Goal: Information Seeking & Learning: Learn about a topic

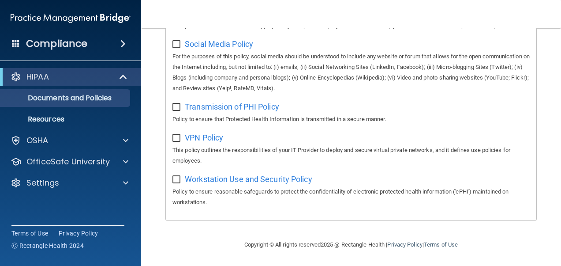
scroll to position [739, 0]
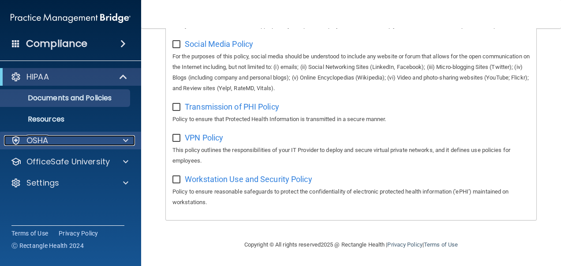
click at [128, 144] on div at bounding box center [124, 140] width 22 height 11
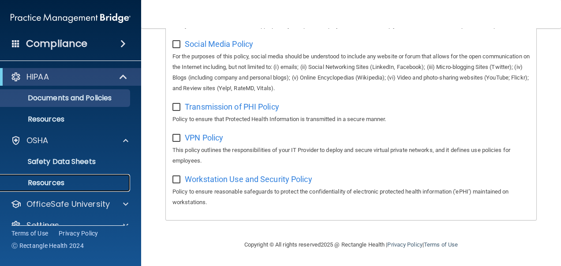
click at [64, 184] on p "Resources" at bounding box center [66, 182] width 120 height 9
click at [52, 180] on p "Resources" at bounding box center [66, 182] width 120 height 9
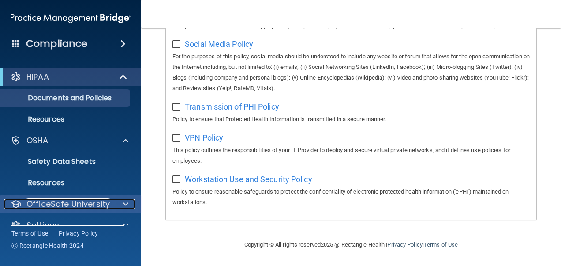
click at [131, 201] on div at bounding box center [124, 204] width 22 height 11
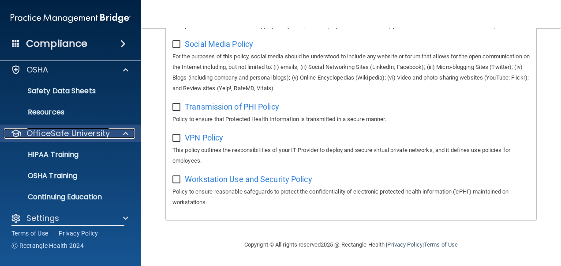
scroll to position [79, 0]
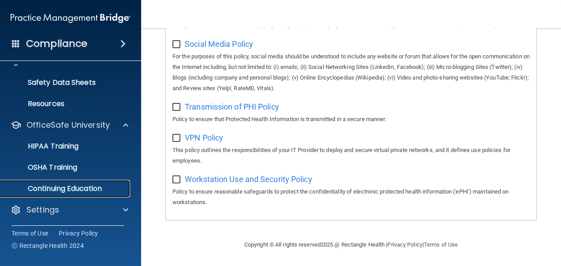
click at [94, 187] on p "Continuing Education" at bounding box center [66, 188] width 120 height 9
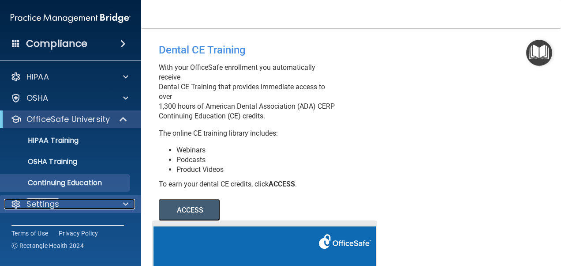
click at [125, 202] on span at bounding box center [125, 204] width 5 height 11
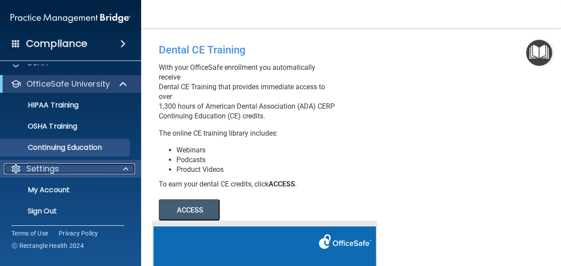
scroll to position [37, 0]
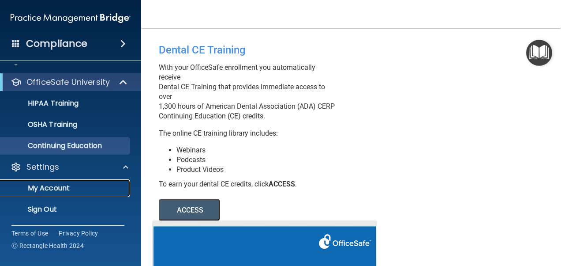
click at [115, 191] on p "My Account" at bounding box center [66, 188] width 120 height 9
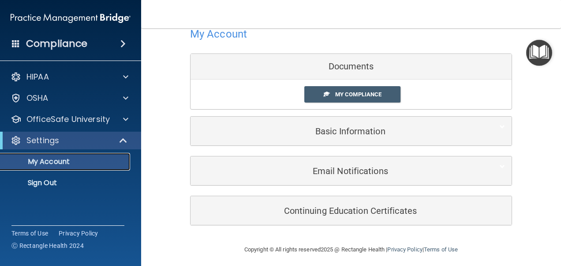
scroll to position [26, 0]
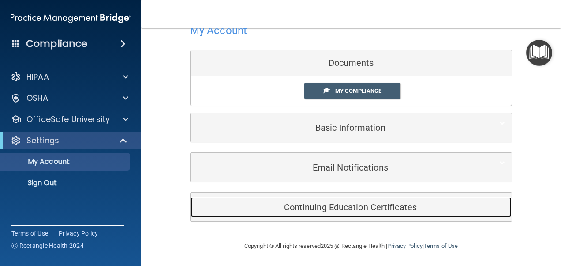
click at [382, 206] on h5 "Continuing Education Certificates" at bounding box center [337, 207] width 281 height 10
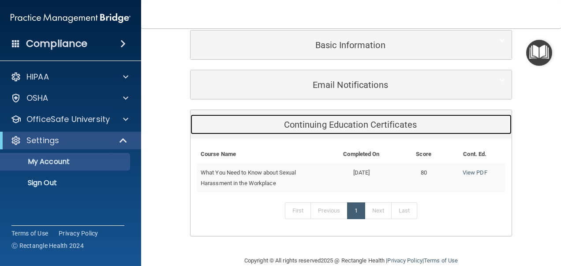
scroll to position [123, 0]
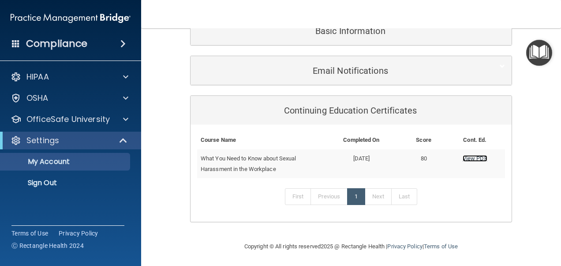
click at [469, 157] on link "View PDF" at bounding box center [475, 158] width 25 height 7
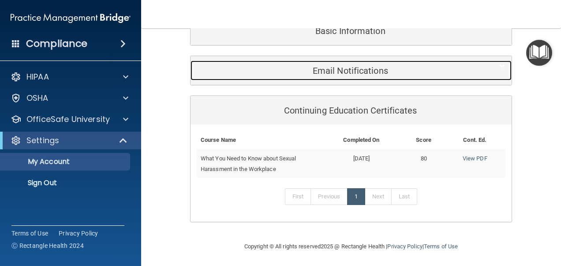
click at [364, 78] on div "Email Notifications" at bounding box center [338, 70] width 294 height 20
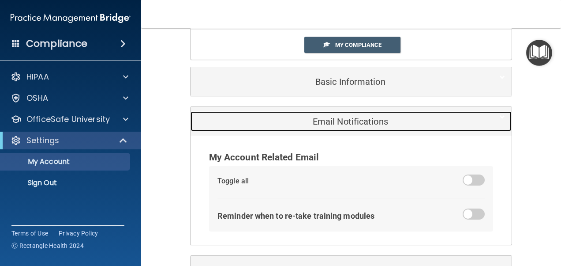
scroll to position [0, 0]
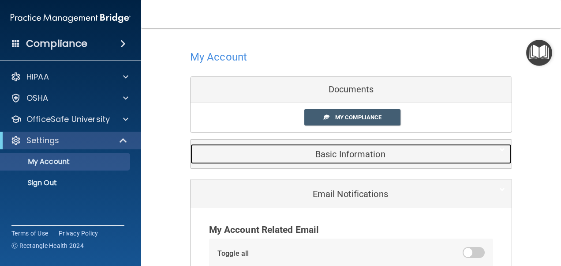
click at [365, 152] on h5 "Basic Information" at bounding box center [337, 154] width 281 height 10
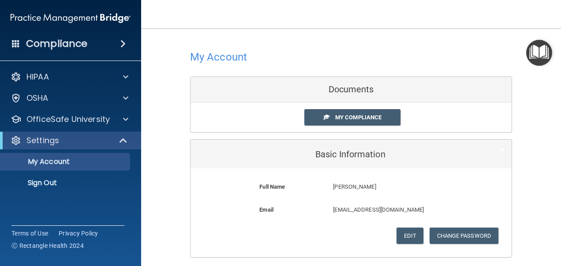
click at [388, 91] on div "Documents" at bounding box center [351, 90] width 321 height 26
click at [368, 116] on span "My Compliance" at bounding box center [358, 117] width 46 height 7
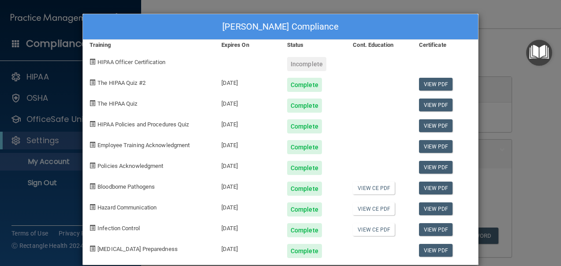
click at [536, 116] on div "Diana Ayala's Compliance Training Expires On Status Cont. Education Certificate…" at bounding box center [280, 133] width 561 height 266
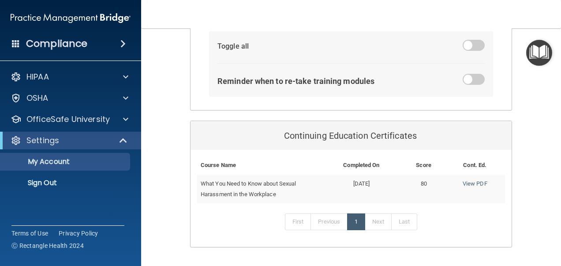
scroll to position [320, 0]
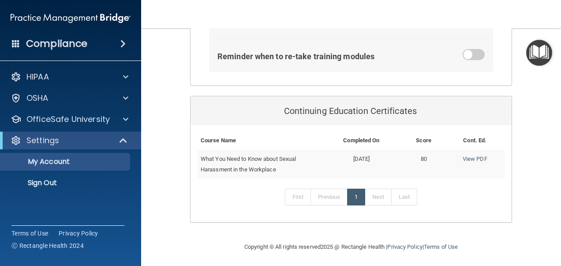
click at [254, 157] on span "What You Need to Know about Sexual Harassment in the Workplace" at bounding box center [248, 163] width 95 height 17
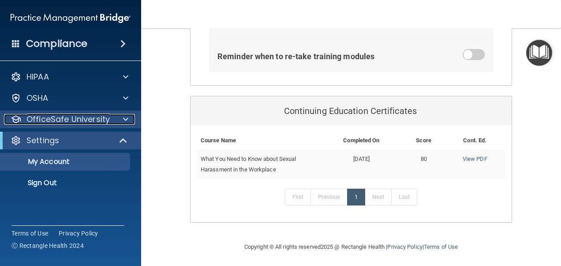
click at [124, 119] on span at bounding box center [125, 119] width 5 height 11
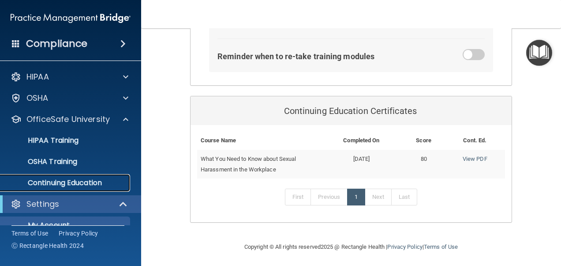
click at [52, 178] on p "Continuing Education" at bounding box center [66, 182] width 120 height 9
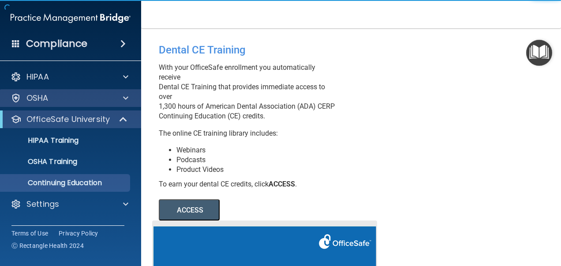
click at [123, 104] on div "OSHA" at bounding box center [71, 98] width 142 height 18
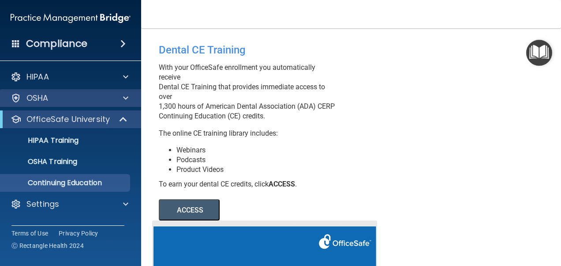
click at [123, 104] on div "OSHA" at bounding box center [71, 98] width 142 height 18
click at [125, 95] on span at bounding box center [125, 98] width 5 height 11
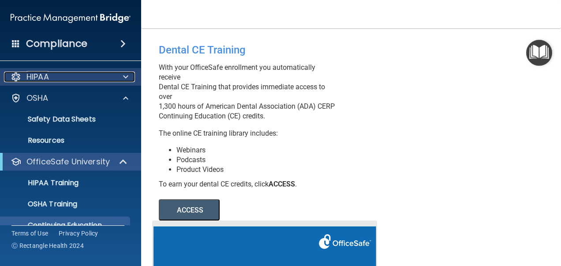
click at [126, 80] on span at bounding box center [125, 76] width 5 height 11
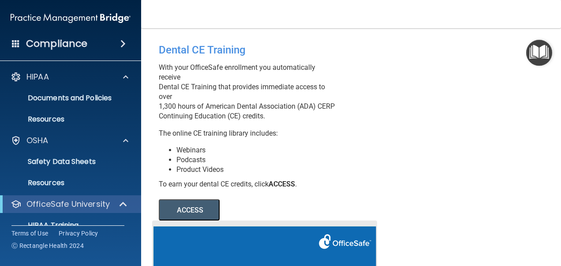
click at [123, 45] on span at bounding box center [122, 43] width 5 height 11
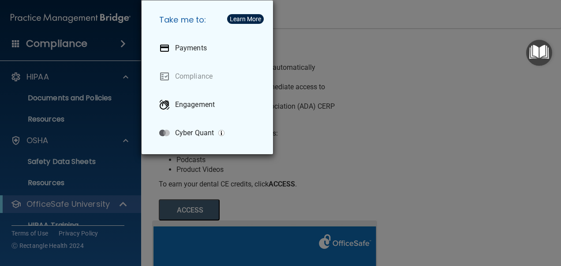
drag, startPoint x: 401, startPoint y: 101, endPoint x: 431, endPoint y: 110, distance: 31.8
click at [431, 110] on div "Take me to: Payments Compliance Engagement Cyber Quant" at bounding box center [280, 133] width 561 height 266
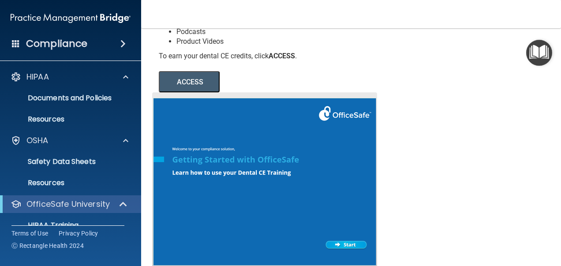
scroll to position [183, 0]
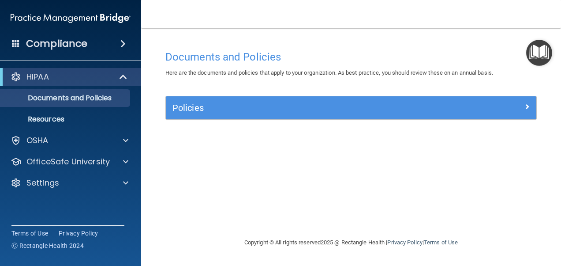
click at [125, 43] on span at bounding box center [122, 43] width 5 height 11
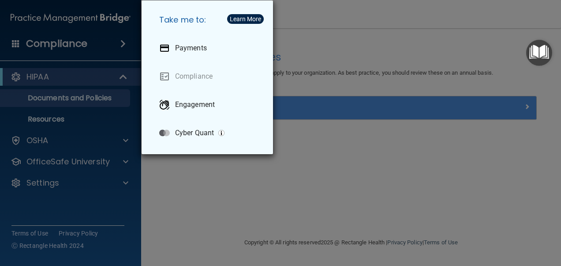
click at [185, 217] on div "Take me to: Payments Compliance Engagement Cyber Quant" at bounding box center [280, 133] width 561 height 266
